Goal: Information Seeking & Learning: Learn about a topic

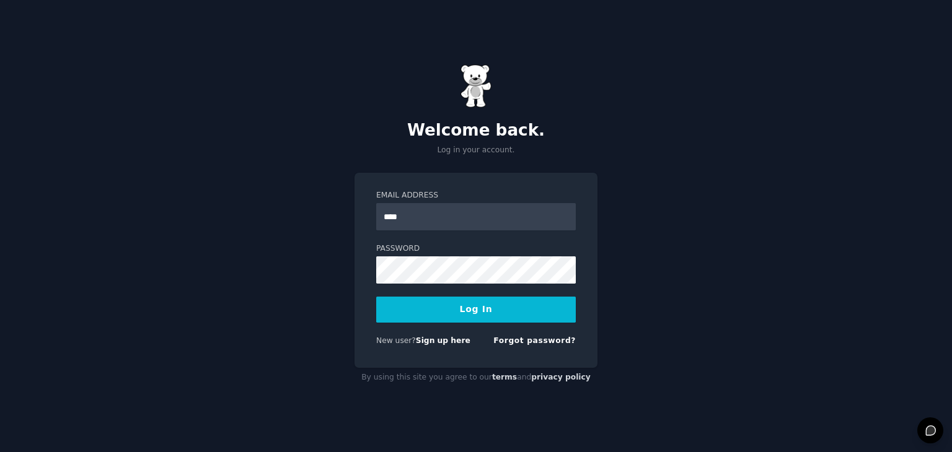
type input "*****"
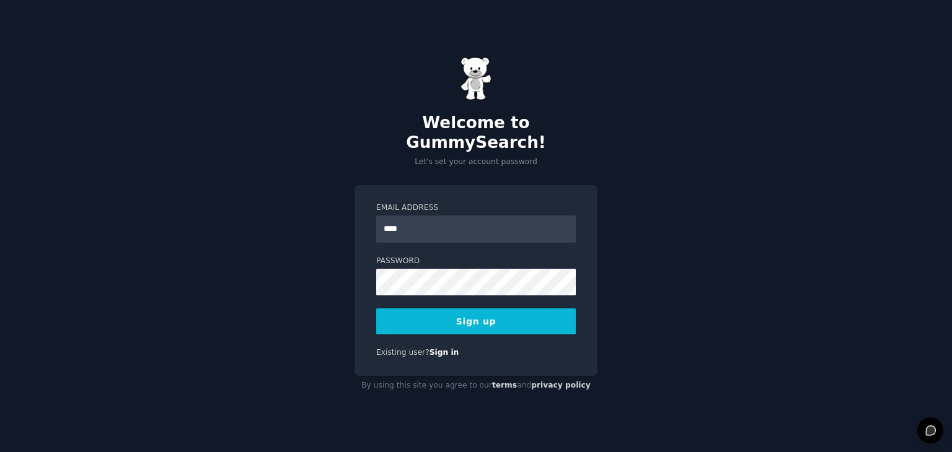
type input "**********"
click at [307, 229] on div "**********" at bounding box center [476, 226] width 952 height 452
click at [376, 309] on button "Sign up" at bounding box center [475, 322] width 199 height 26
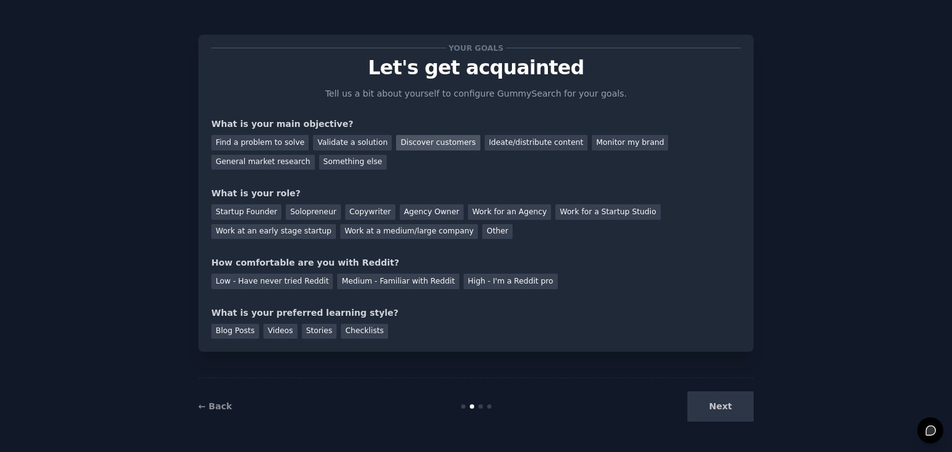
click at [431, 142] on div "Discover customers" at bounding box center [438, 142] width 84 height 15
click at [482, 226] on div "Other" at bounding box center [497, 231] width 30 height 15
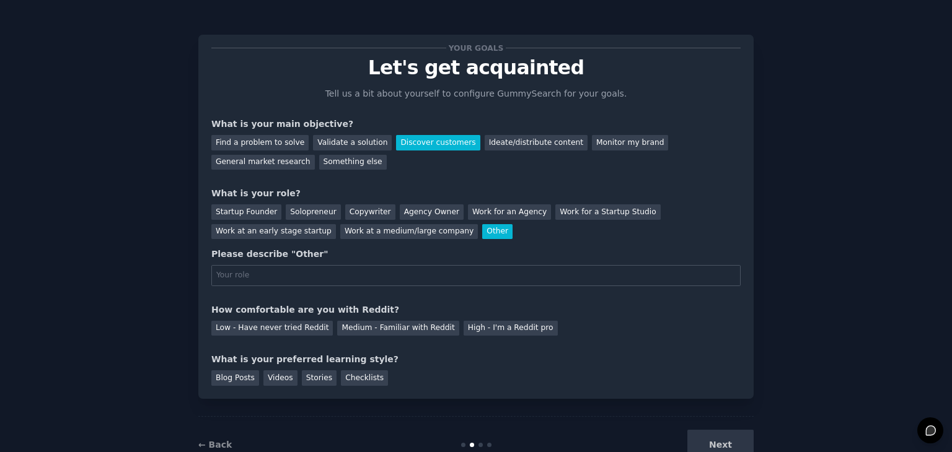
click at [482, 225] on div "Other" at bounding box center [497, 231] width 30 height 15
click at [452, 225] on div "Startup Founder Solopreneur Copywriter Agency Owner Work for an Agency Work for…" at bounding box center [475, 219] width 529 height 39
click at [379, 328] on div "Medium - Familiar with Reddit" at bounding box center [397, 328] width 121 height 15
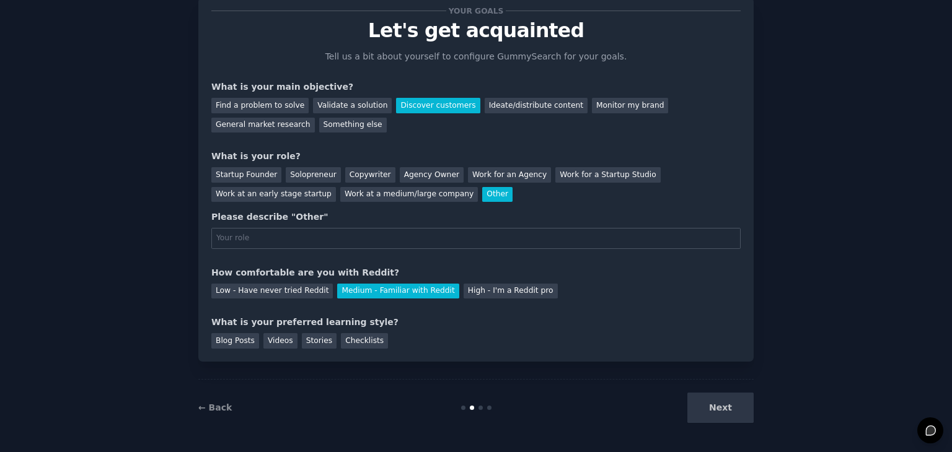
click at [708, 403] on div "Next" at bounding box center [660, 408] width 185 height 30
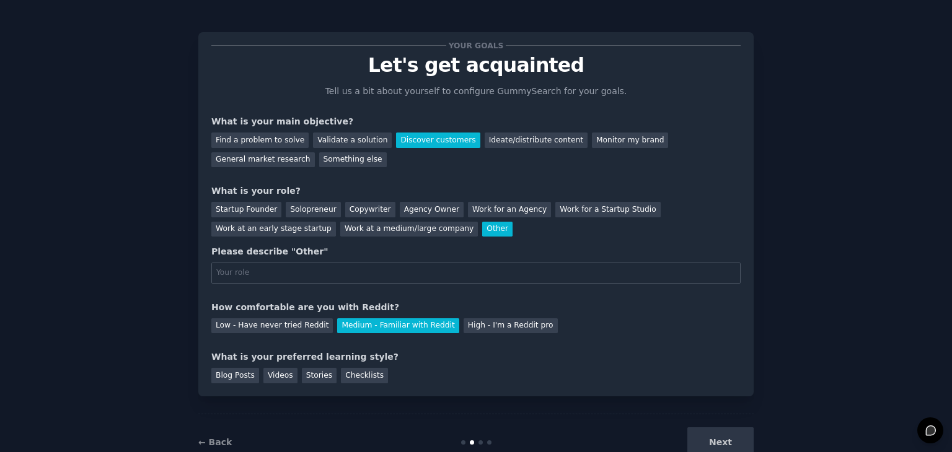
scroll to position [2, 0]
click at [232, 372] on div "Blog Posts" at bounding box center [235, 376] width 48 height 15
click at [494, 146] on div "Ideate/distribute content" at bounding box center [535, 140] width 103 height 15
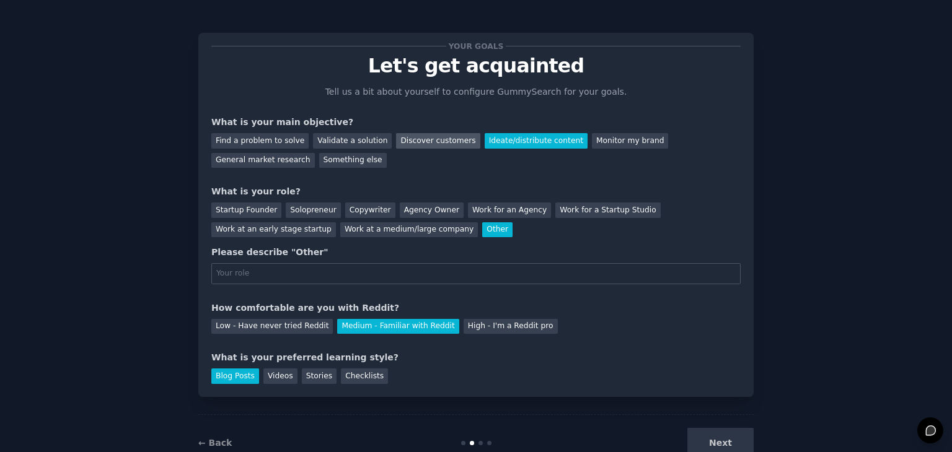
click at [427, 142] on div "Discover customers" at bounding box center [438, 140] width 84 height 15
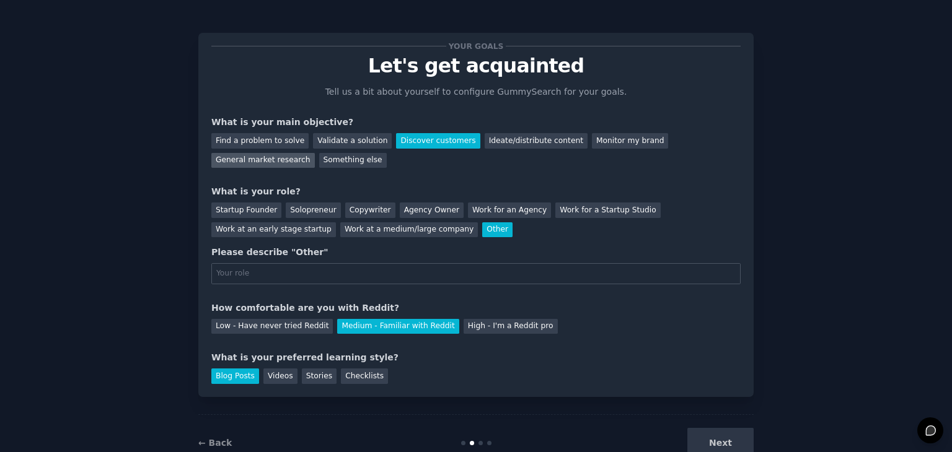
click at [315, 153] on div "General market research" at bounding box center [262, 160] width 103 height 15
click at [416, 138] on div "Discover customers" at bounding box center [438, 140] width 84 height 15
click at [315, 153] on div "General market research" at bounding box center [262, 160] width 103 height 15
click at [711, 434] on div "Next" at bounding box center [660, 443] width 185 height 30
click at [724, 442] on div "Next" at bounding box center [660, 443] width 185 height 30
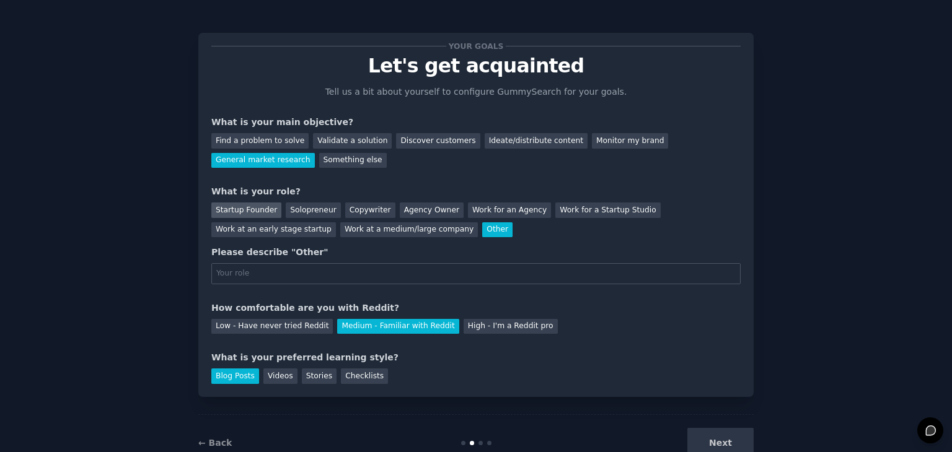
click at [232, 209] on div "Startup Founder" at bounding box center [246, 210] width 70 height 15
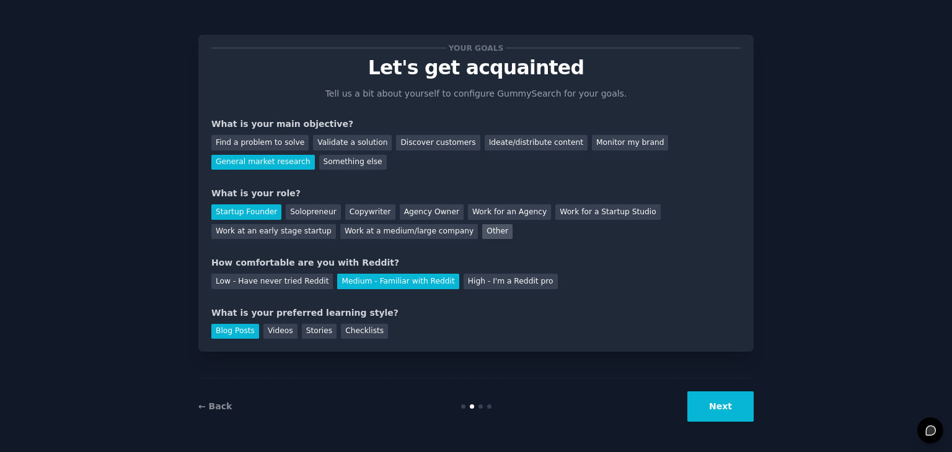
click at [482, 238] on div "Other" at bounding box center [497, 231] width 30 height 15
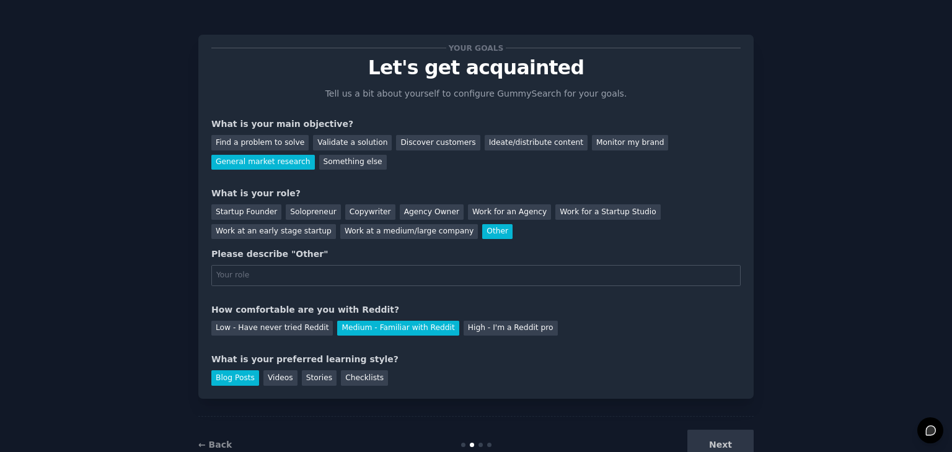
type input "H"
type input "S"
type input "Uni Student"
click at [726, 431] on button "Next" at bounding box center [720, 445] width 66 height 30
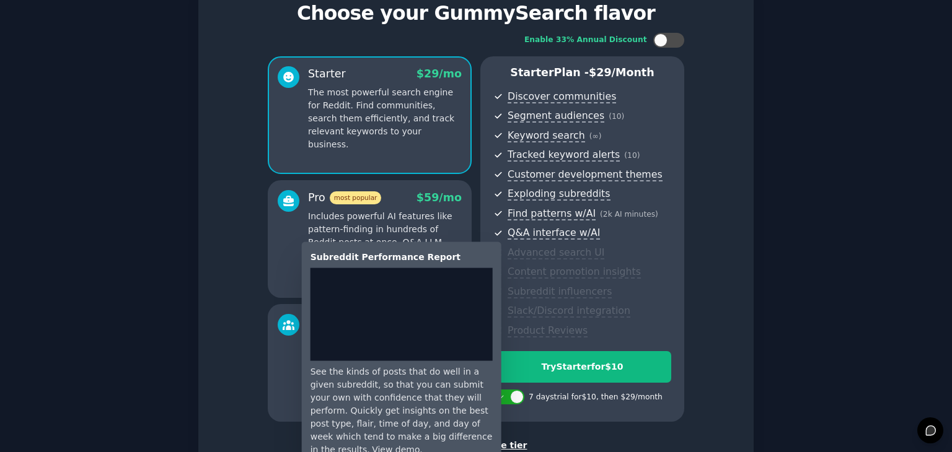
scroll to position [141, 0]
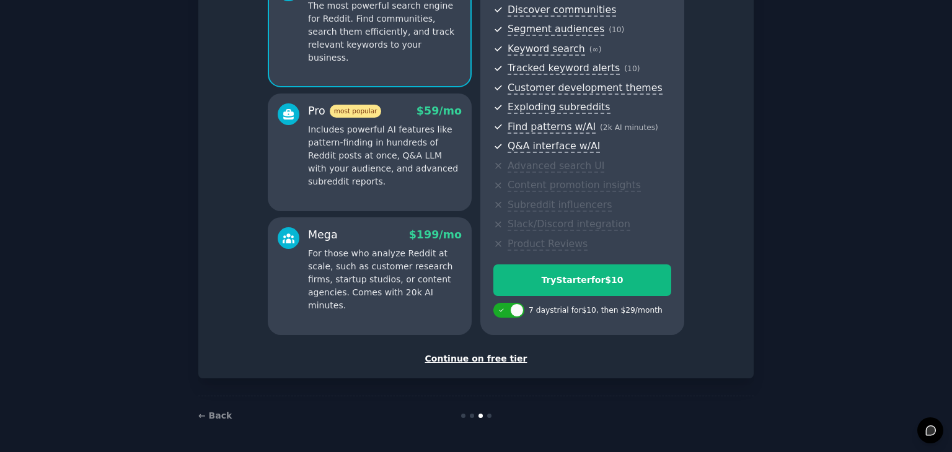
click at [481, 360] on div "Continue on free tier" at bounding box center [475, 358] width 529 height 13
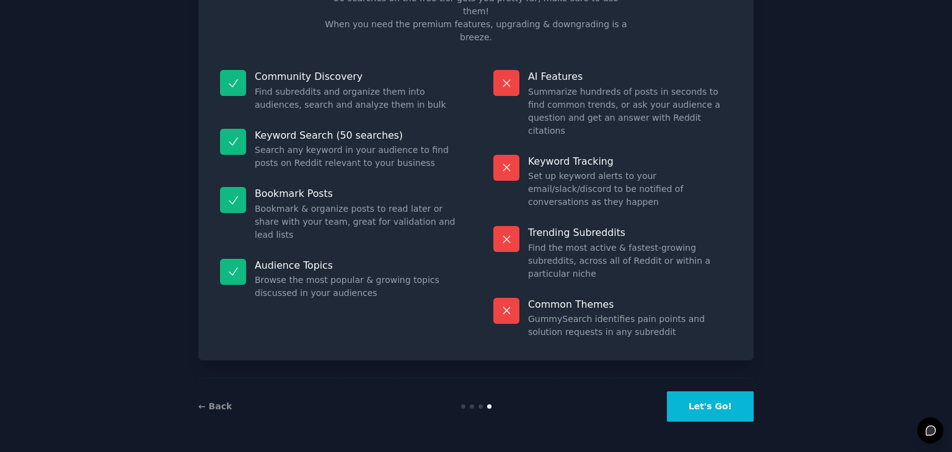
scroll to position [30, 0]
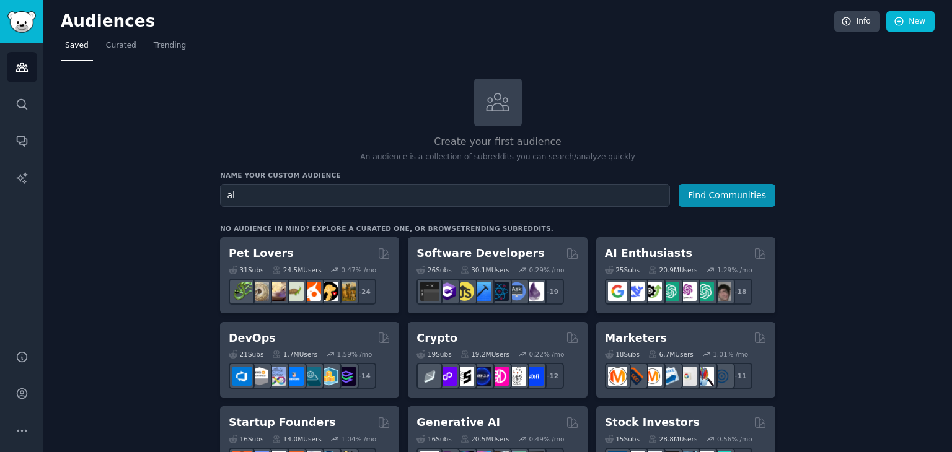
type input "a"
type input "e"
click at [678, 184] on button "Find Communities" at bounding box center [726, 195] width 97 height 23
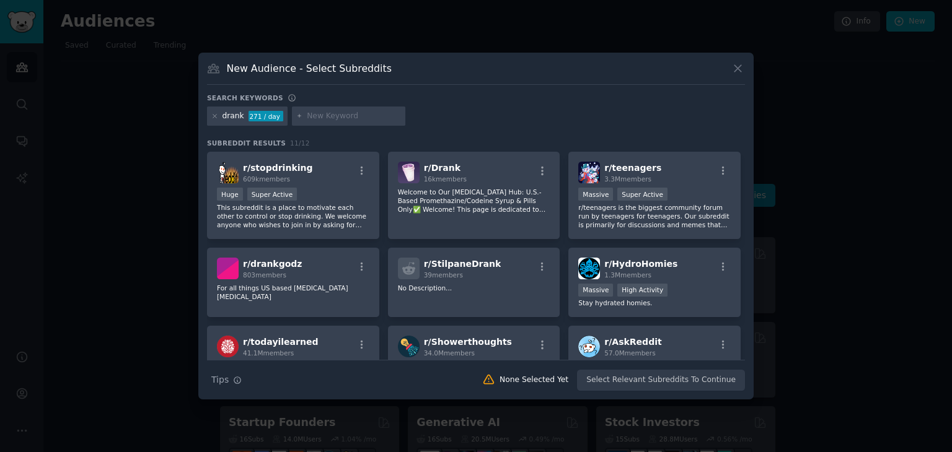
click at [735, 64] on icon at bounding box center [737, 68] width 13 height 13
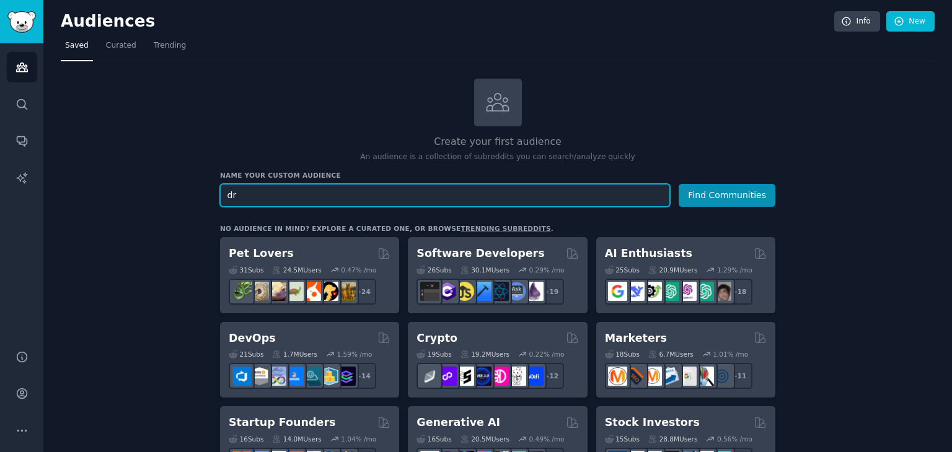
type input "d"
type input "sterke drank"
click at [678, 184] on button "Find Communities" at bounding box center [726, 195] width 97 height 23
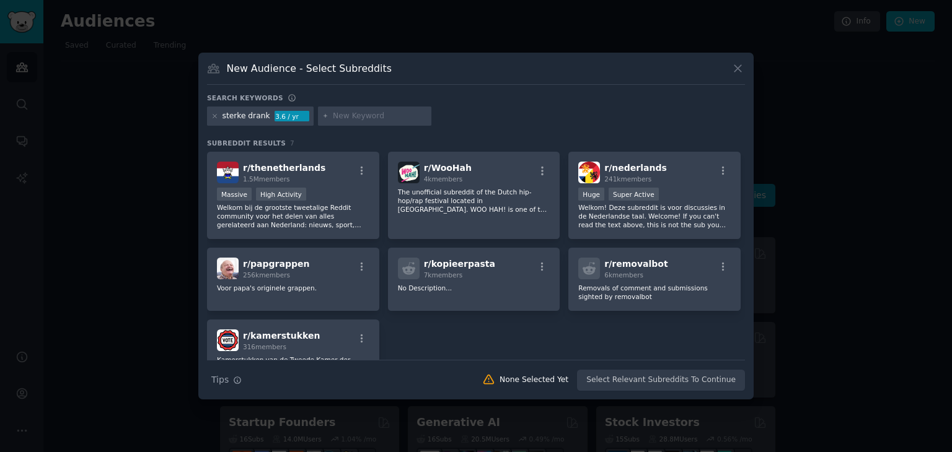
click at [349, 112] on input "text" at bounding box center [380, 116] width 94 height 11
type input "belgie"
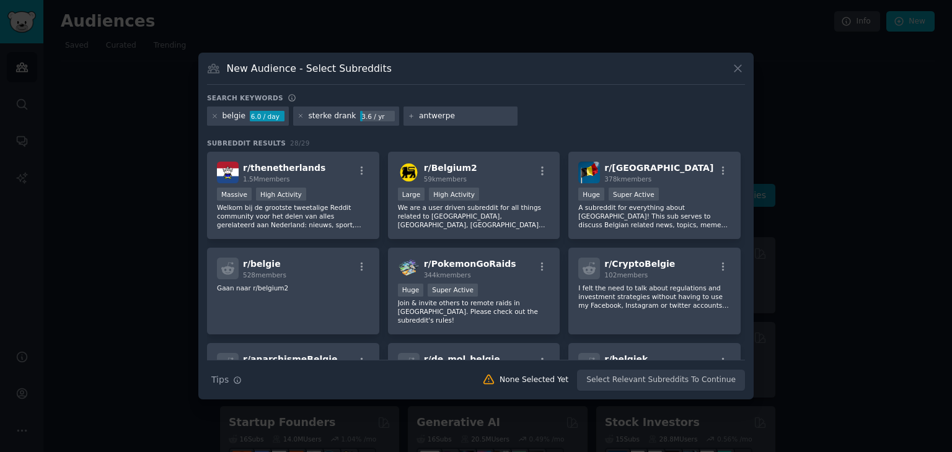
type input "[GEOGRAPHIC_DATA]"
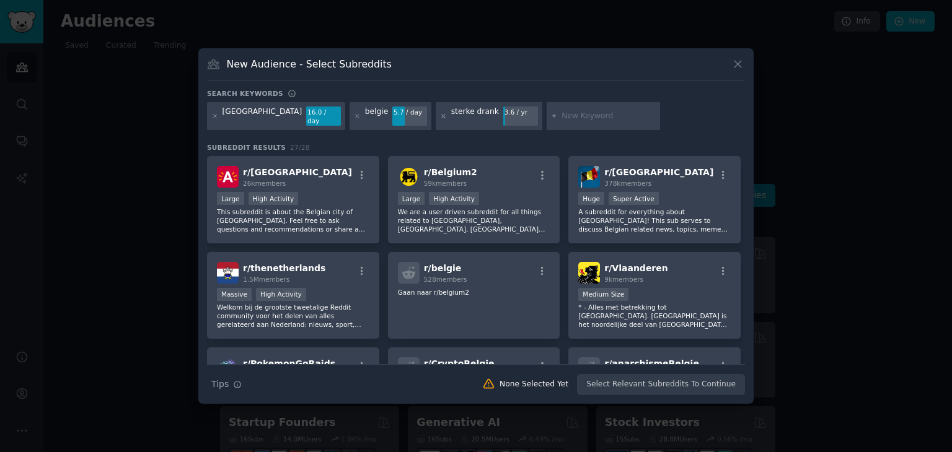
click at [442, 115] on icon at bounding box center [443, 116] width 3 height 3
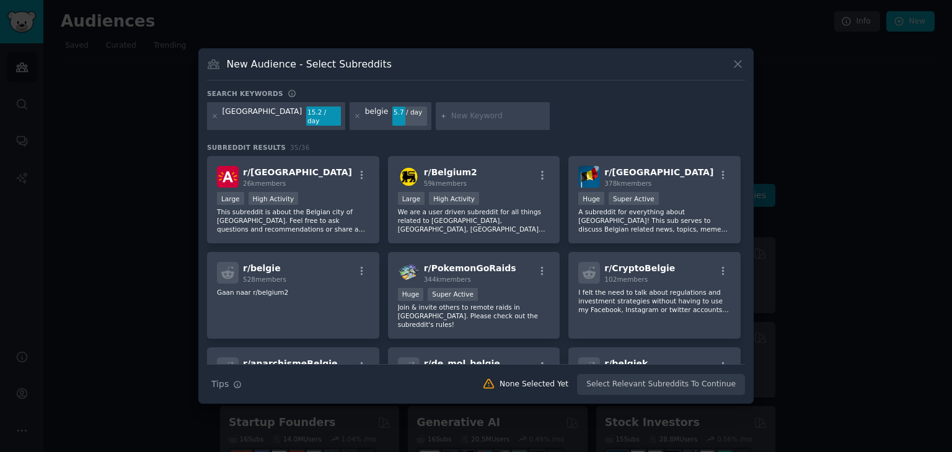
click at [451, 111] on input "text" at bounding box center [498, 116] width 94 height 11
type input "alcohol"
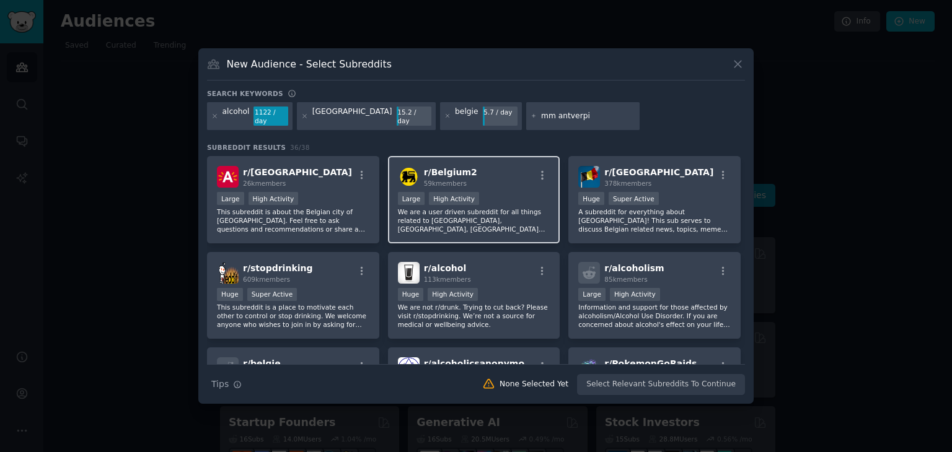
type input "mm antverpia"
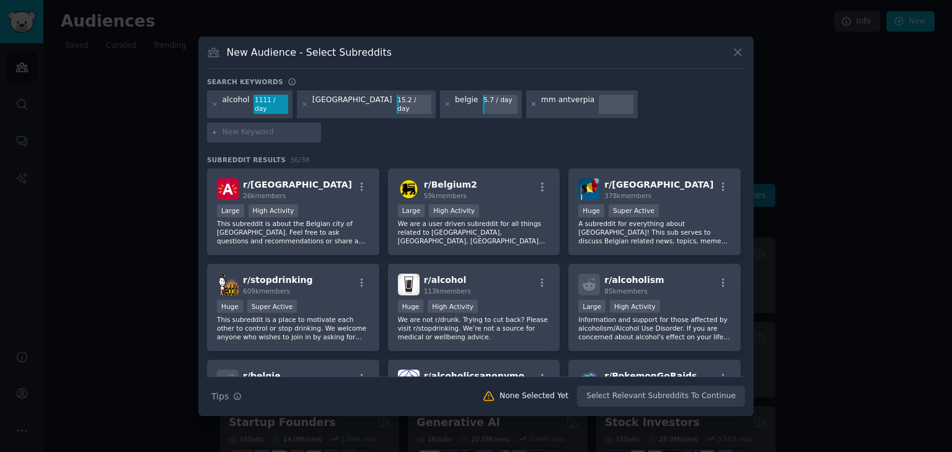
click at [530, 108] on icon at bounding box center [533, 104] width 7 height 7
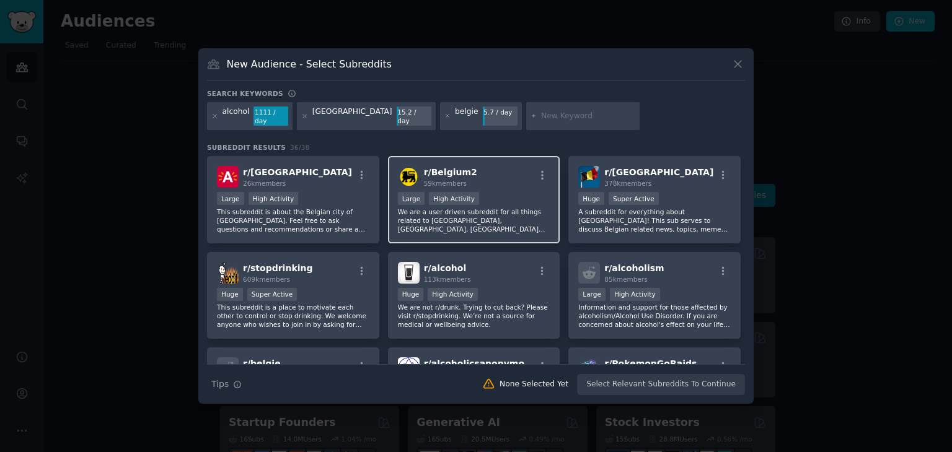
click at [513, 221] on div "r/ [GEOGRAPHIC_DATA] 59k members >= 80th percentile for submissions / day Large…" at bounding box center [474, 199] width 172 height 87
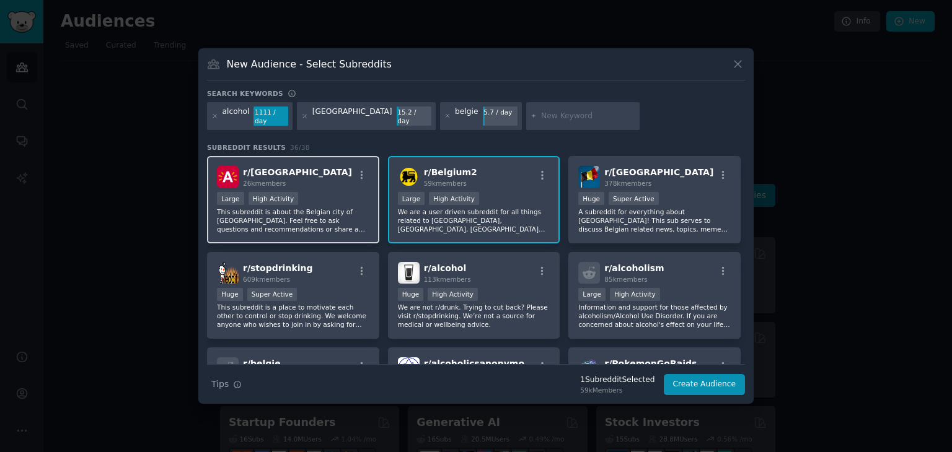
click at [345, 210] on p "This subreddit is about the Belgian city of [GEOGRAPHIC_DATA]. Feel free to ask…" at bounding box center [293, 221] width 152 height 26
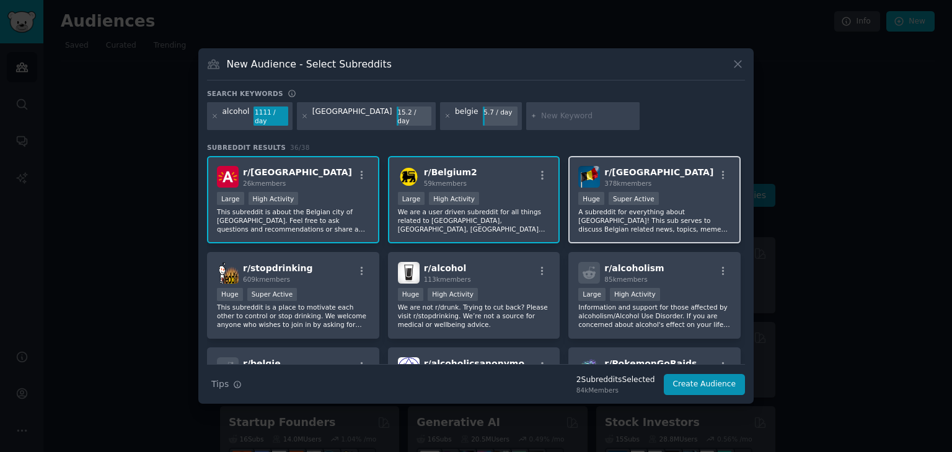
click at [677, 219] on p "A subreddit for everything about [GEOGRAPHIC_DATA]! This sub serves to discuss …" at bounding box center [654, 221] width 152 height 26
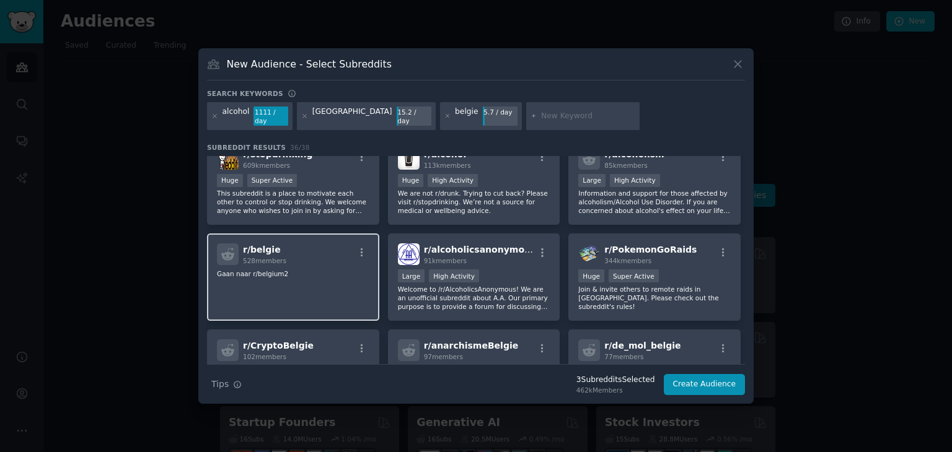
scroll to position [156, 0]
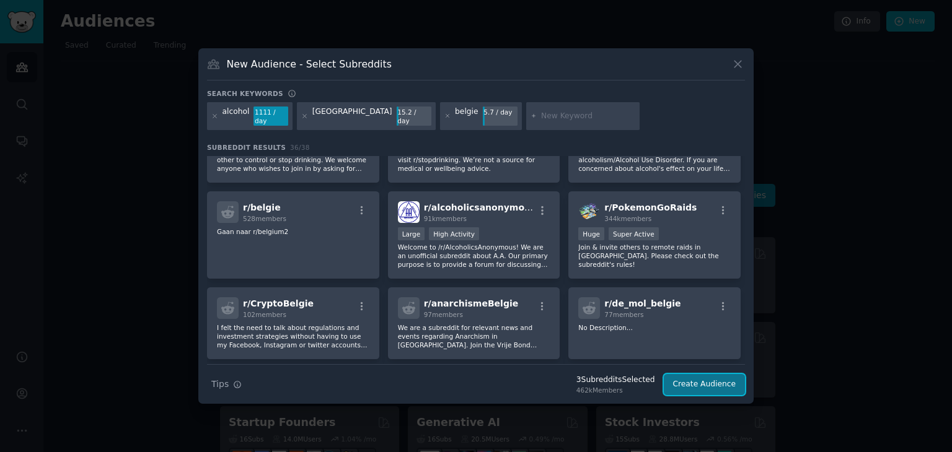
click at [716, 380] on button "Create Audience" at bounding box center [704, 384] width 82 height 21
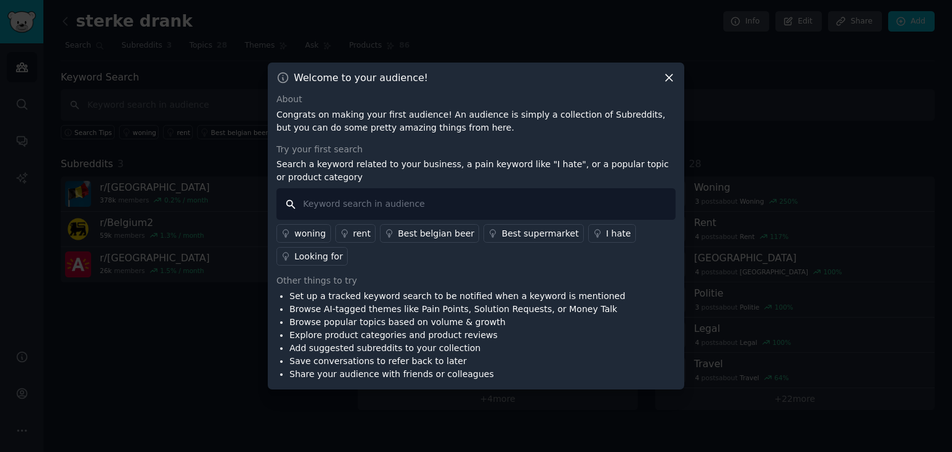
click at [411, 209] on input "text" at bounding box center [475, 204] width 399 height 32
type input "alcohol"
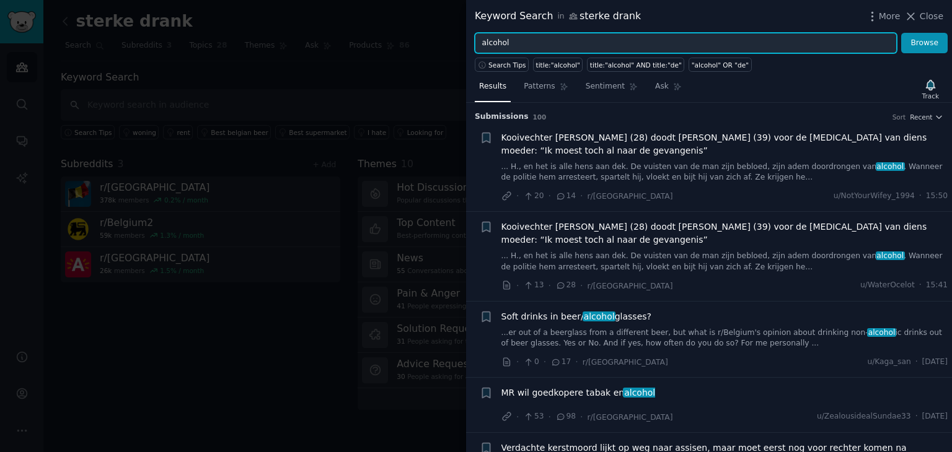
click at [481, 38] on input "alcohol" at bounding box center [686, 43] width 422 height 21
click at [580, 38] on input "favorite alcohol" at bounding box center [686, 43] width 422 height 21
click at [901, 33] on button "Browse" at bounding box center [924, 43] width 46 height 21
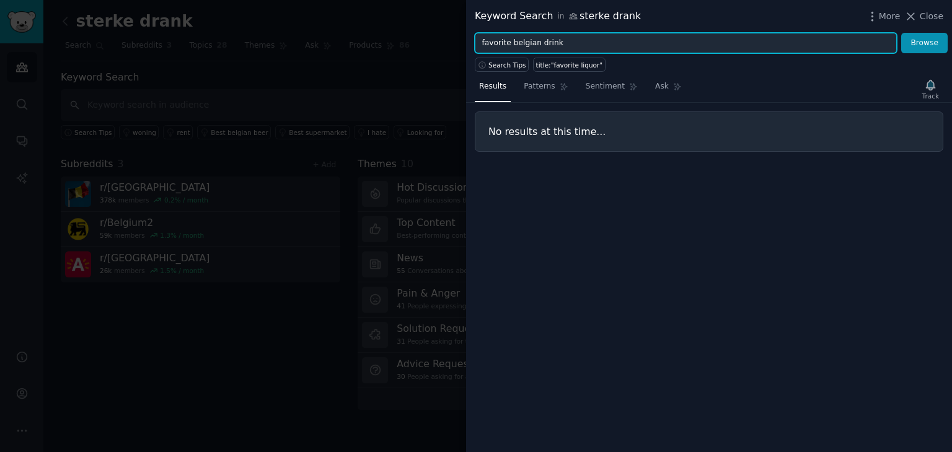
click at [901, 33] on button "Browse" at bounding box center [924, 43] width 46 height 21
click at [532, 43] on input "favorite belgian drink" at bounding box center [686, 43] width 422 height 21
type input "favorite drink"
click at [901, 33] on button "Browse" at bounding box center [924, 43] width 46 height 21
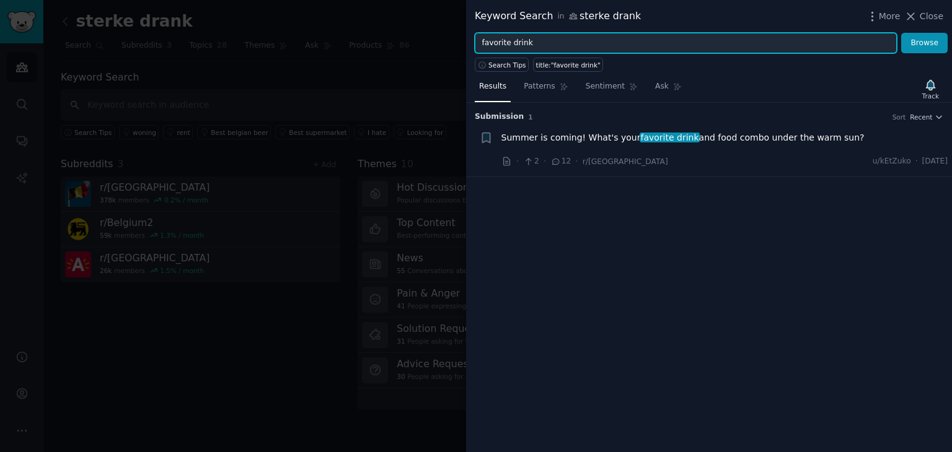
drag, startPoint x: 564, startPoint y: 45, endPoint x: 312, endPoint y: 50, distance: 252.2
click at [312, 50] on div "Keyword Search in sterke drank More Close favorite drink Browse Search Tips tit…" at bounding box center [476, 226] width 952 height 452
click at [901, 33] on button "Browse" at bounding box center [924, 43] width 46 height 21
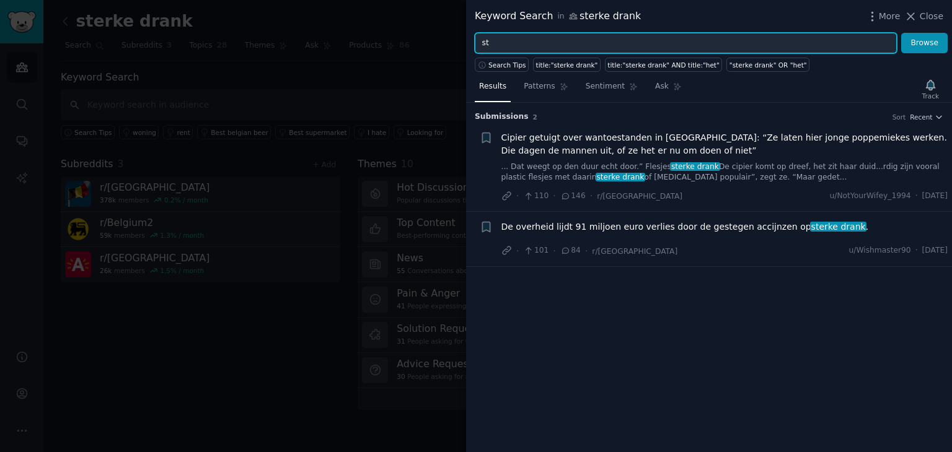
type input "s"
type input "banking"
click at [901, 33] on button "Browse" at bounding box center [924, 43] width 46 height 21
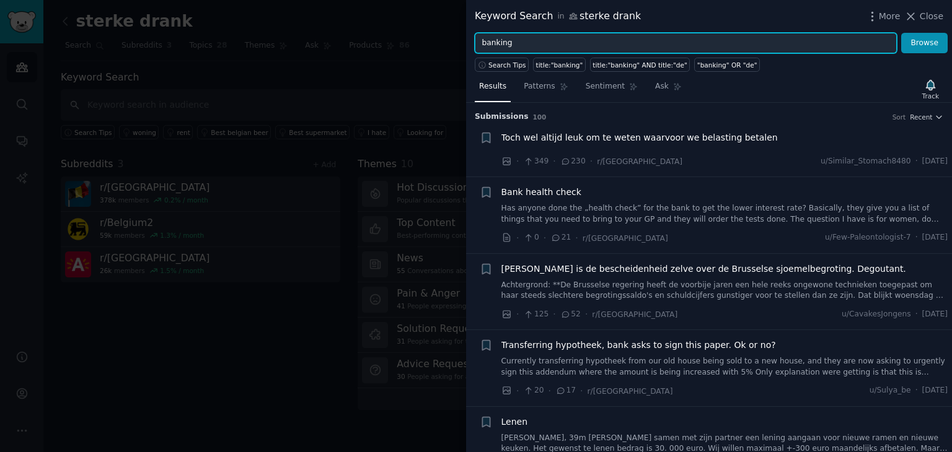
drag, startPoint x: 541, startPoint y: 40, endPoint x: 471, endPoint y: 39, distance: 70.0
click at [471, 39] on div "banking Browse" at bounding box center [709, 43] width 486 height 21
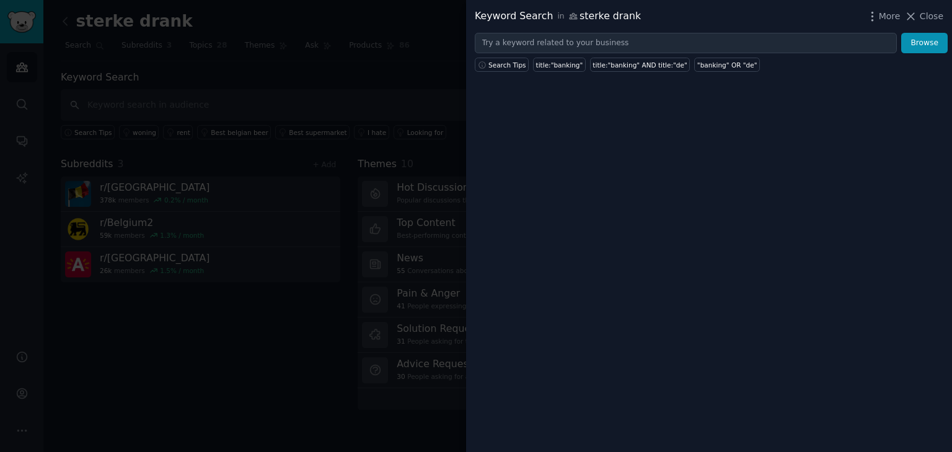
click at [214, 173] on div at bounding box center [476, 226] width 952 height 452
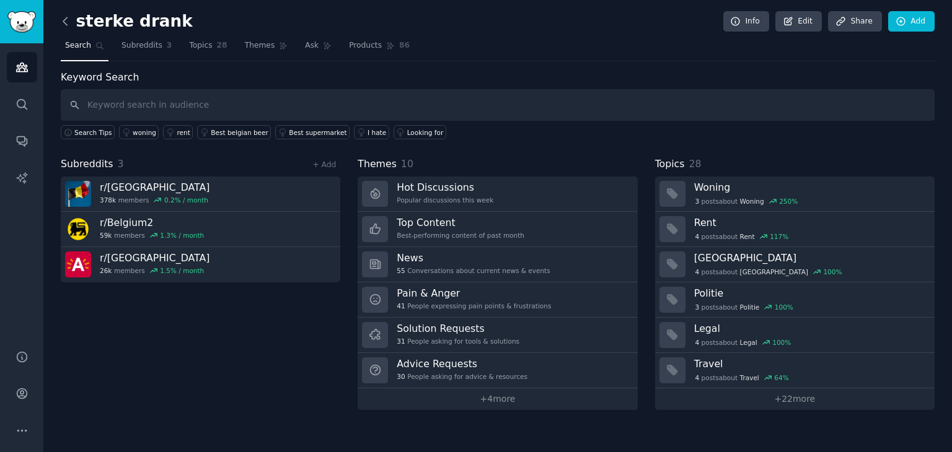
click at [68, 25] on icon at bounding box center [65, 21] width 13 height 13
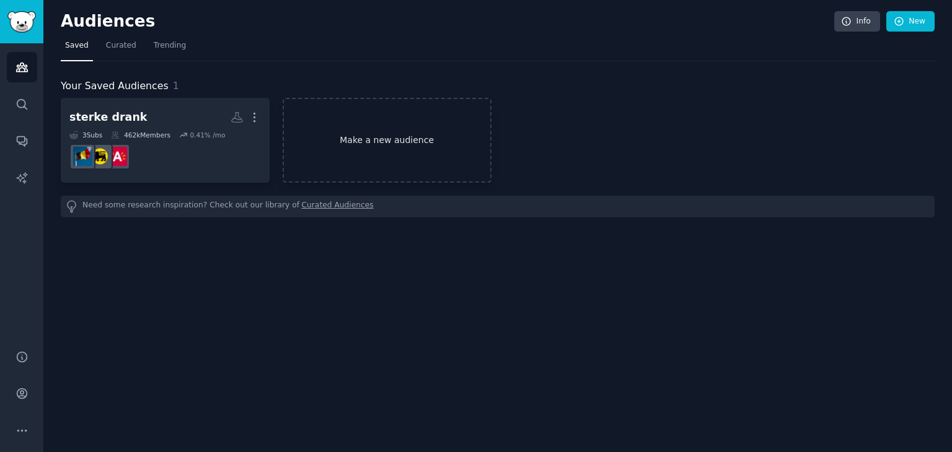
click at [409, 138] on link "Make a new audience" at bounding box center [386, 140] width 209 height 85
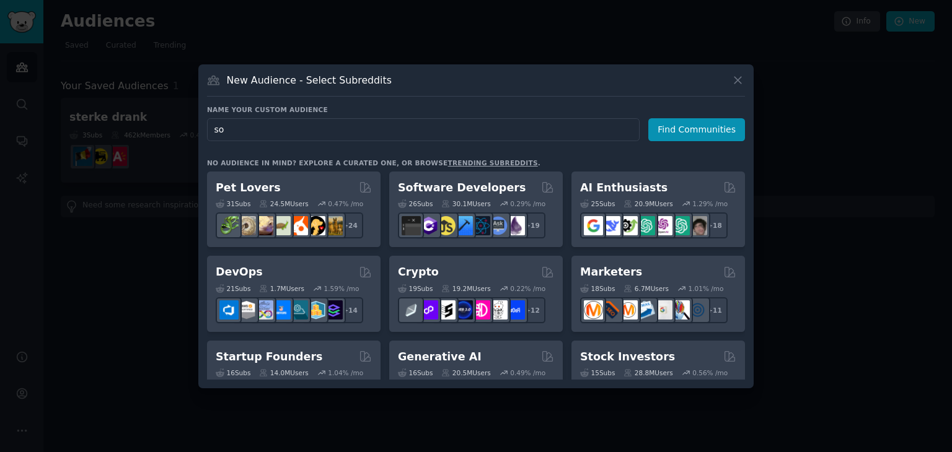
type input "s"
type input "soda"
click button "Find Communities" at bounding box center [696, 129] width 97 height 23
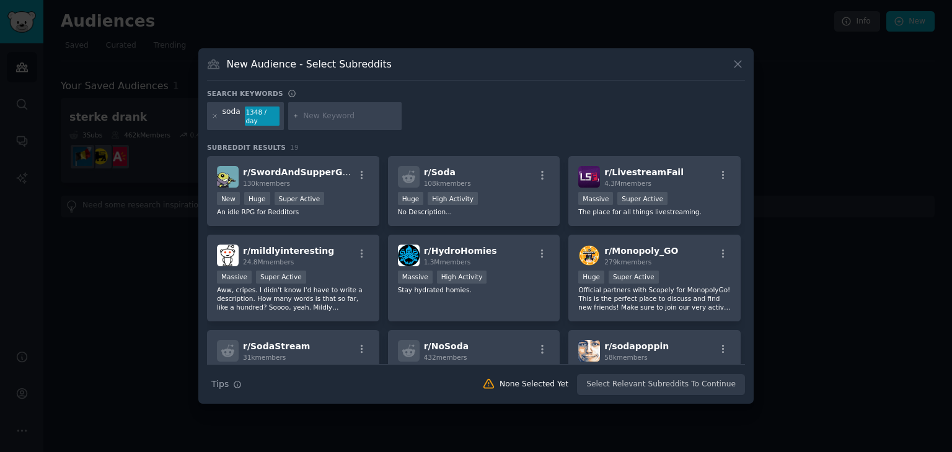
click at [330, 118] on input "text" at bounding box center [350, 116] width 94 height 11
type input "s"
type input "drink"
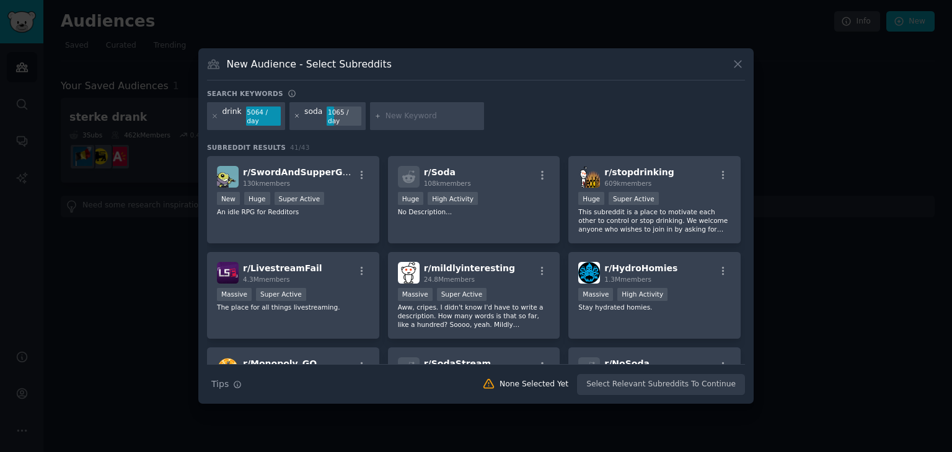
click at [294, 116] on icon at bounding box center [297, 116] width 7 height 7
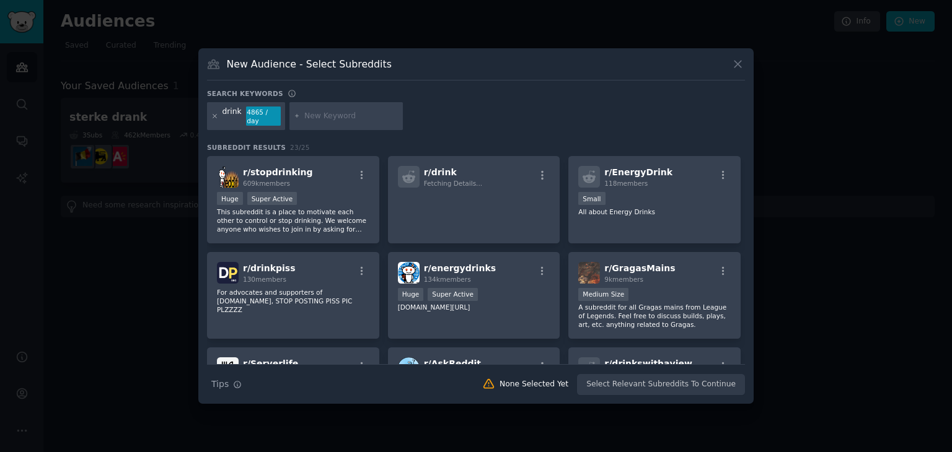
click at [216, 114] on icon at bounding box center [214, 116] width 7 height 7
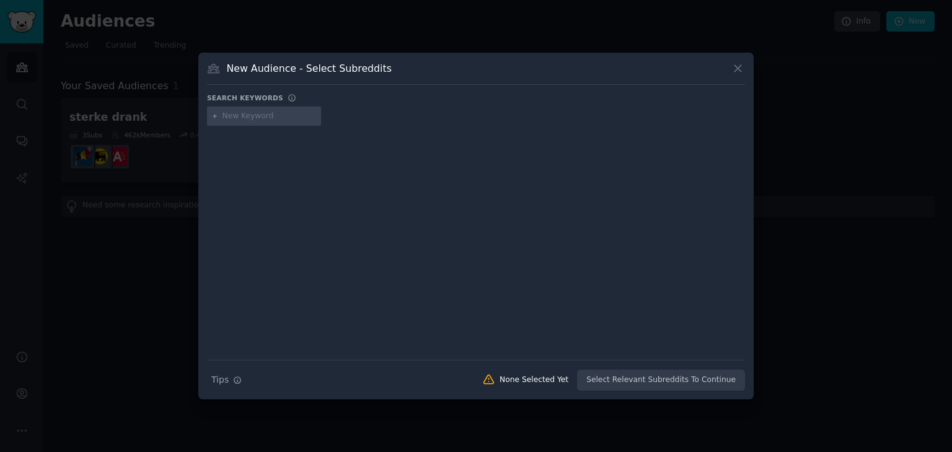
click at [248, 119] on input "text" at bounding box center [269, 116] width 94 height 11
type input "soda"
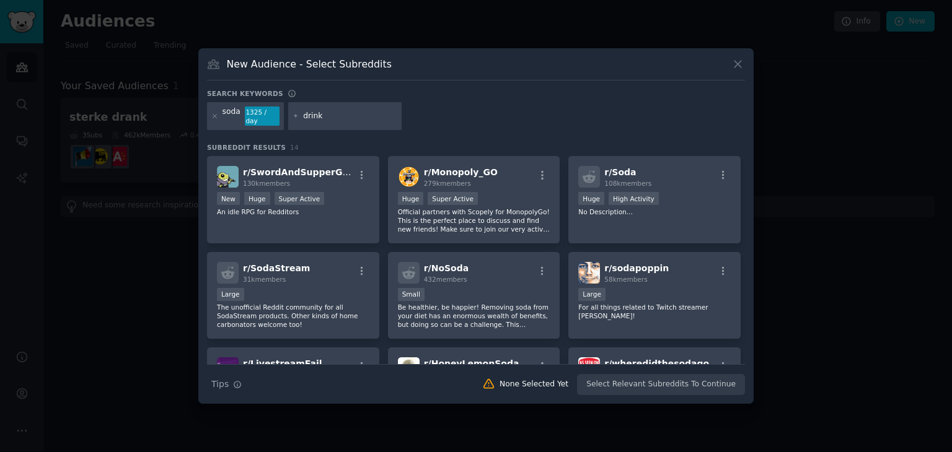
type input "drinks"
